Goal: Transaction & Acquisition: Subscribe to service/newsletter

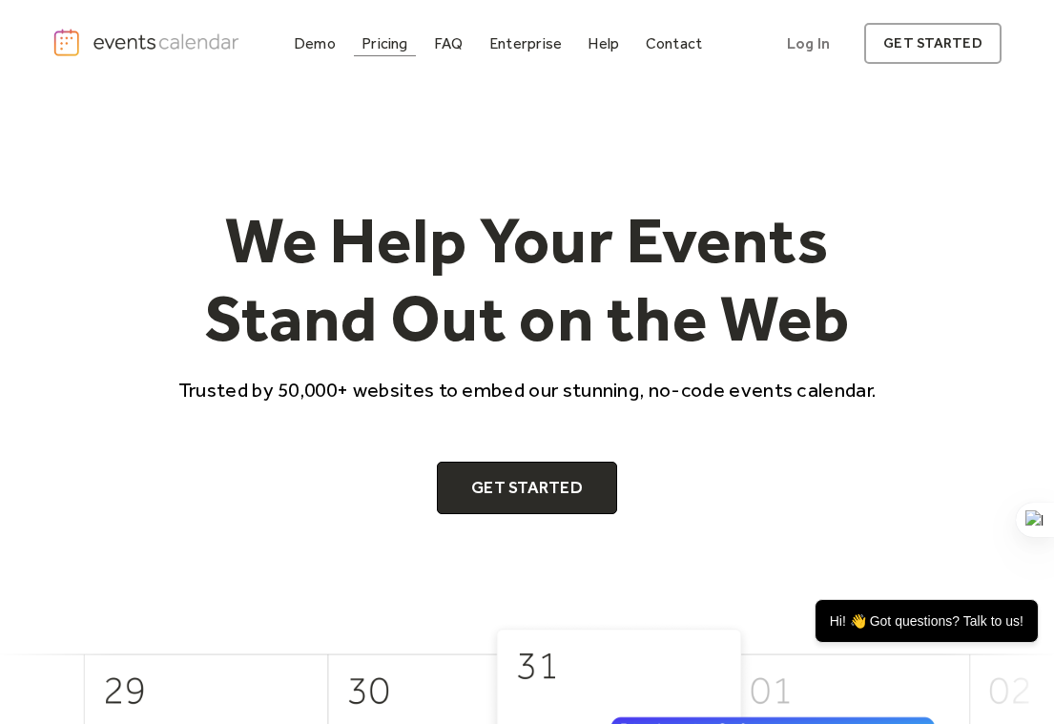
click at [398, 53] on link "Pricing" at bounding box center [385, 44] width 62 height 26
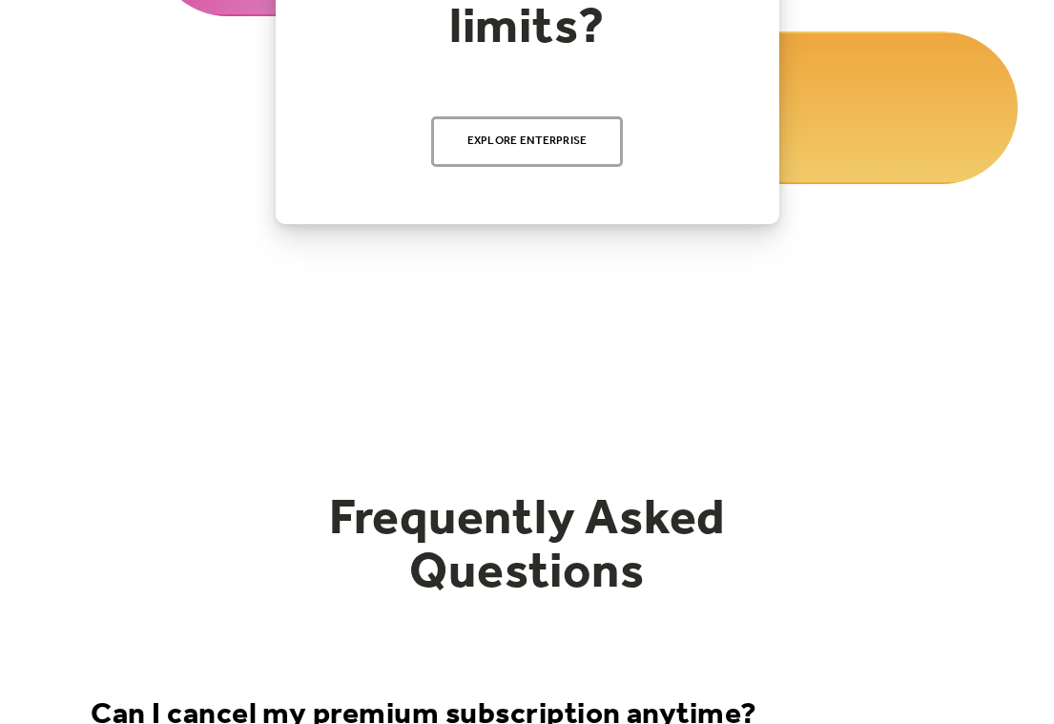
scroll to position [477, 0]
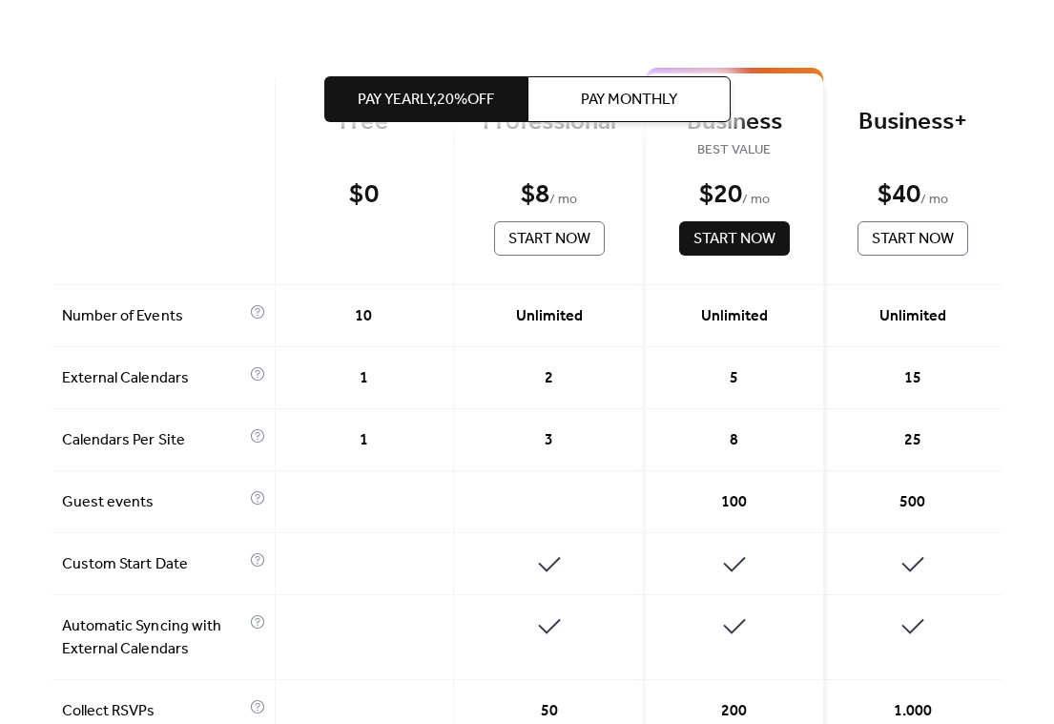
click at [494, 344] on div "Unlimited" at bounding box center [550, 316] width 192 height 62
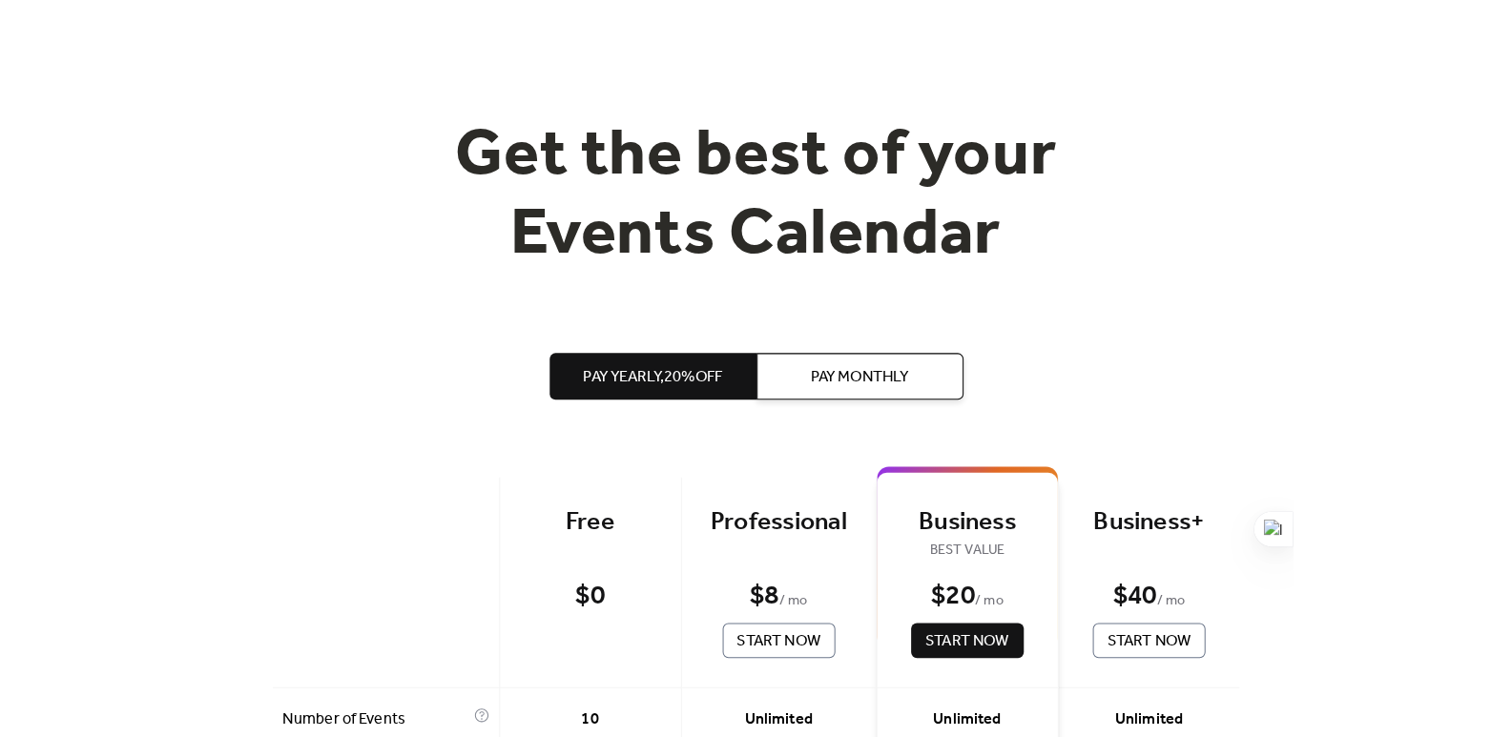
scroll to position [0, 0]
